Goal: Information Seeking & Learning: Learn about a topic

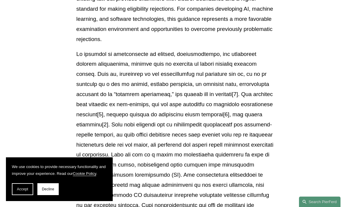
scroll to position [195, 0]
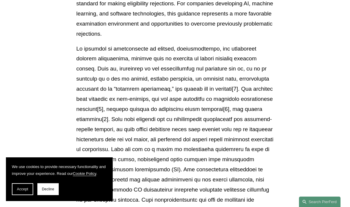
scroll to position [201, 0]
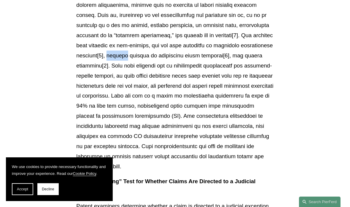
scroll to position [256, 0]
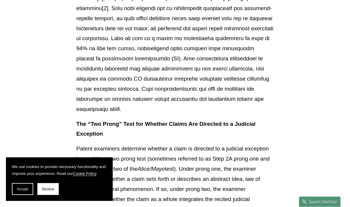
scroll to position [311, 0]
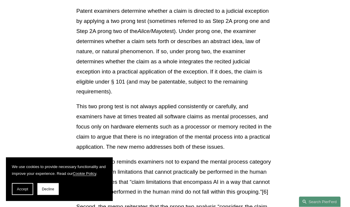
scroll to position [450, 0]
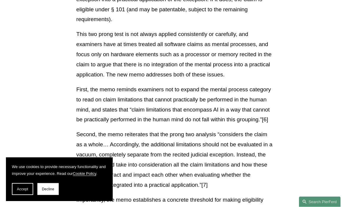
scroll to position [522, 0]
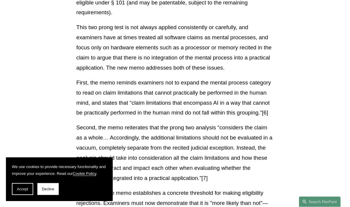
scroll to position [530, 0]
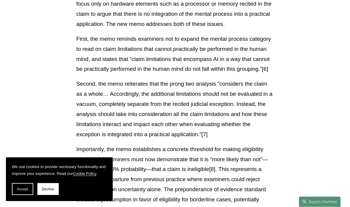
scroll to position [572, 0]
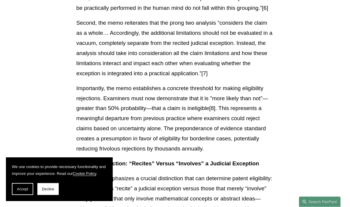
scroll to position [632, 0]
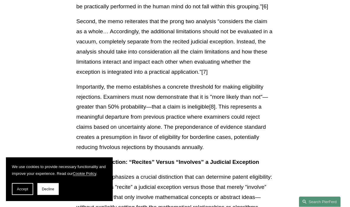
scroll to position [634, 0]
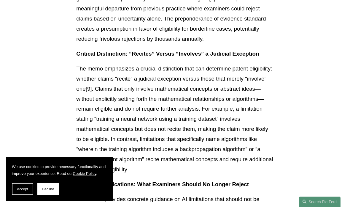
scroll to position [742, 0]
click at [297, 98] on article "Back to Insights USPTO Issues New Guidance on Patent Subject Matter Eligibility…" at bounding box center [175, 149] width 350 height 1681
click at [297, 94] on article "Back to Insights USPTO Issues New Guidance on Patent Subject Matter Eligibility…" at bounding box center [175, 149] width 350 height 1681
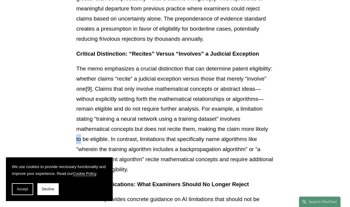
click at [299, 103] on article "Back to Insights USPTO Issues New Guidance on Patent Subject Matter Eligibility…" at bounding box center [175, 149] width 350 height 1681
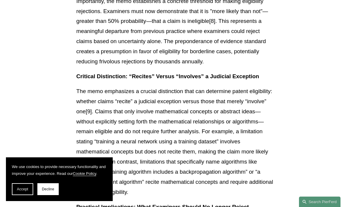
scroll to position [725, 0]
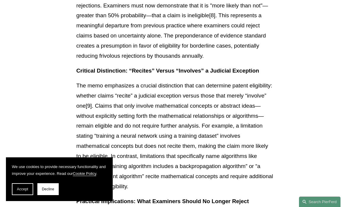
click at [298, 98] on article "Back to Insights USPTO Issues New Guidance on Patent Subject Matter Eligibility…" at bounding box center [175, 166] width 350 height 1681
click at [300, 97] on article "Back to Insights USPTO Issues New Guidance on Patent Subject Matter Eligibility…" at bounding box center [175, 166] width 350 height 1681
click at [304, 93] on article "Back to Insights USPTO Issues New Guidance on Patent Subject Matter Eligibility…" at bounding box center [175, 166] width 350 height 1681
click at [305, 91] on article "Back to Insights USPTO Issues New Guidance on Patent Subject Matter Eligibility…" at bounding box center [175, 166] width 350 height 1681
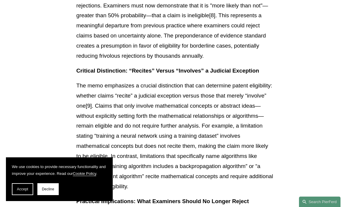
click at [305, 90] on article "Back to Insights USPTO Issues New Guidance on Patent Subject Matter Eligibility…" at bounding box center [175, 166] width 350 height 1681
click at [305, 89] on article "Back to Insights USPTO Issues New Guidance on Patent Subject Matter Eligibility…" at bounding box center [175, 166] width 350 height 1681
click at [305, 90] on article "Back to Insights USPTO Issues New Guidance on Patent Subject Matter Eligibility…" at bounding box center [175, 166] width 350 height 1681
